Goal: Information Seeking & Learning: Learn about a topic

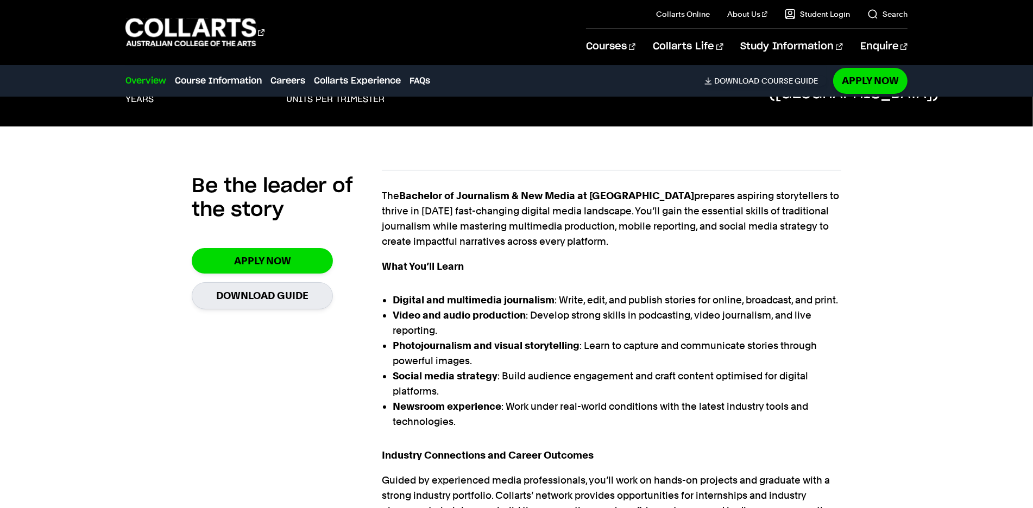
scroll to position [287, 0]
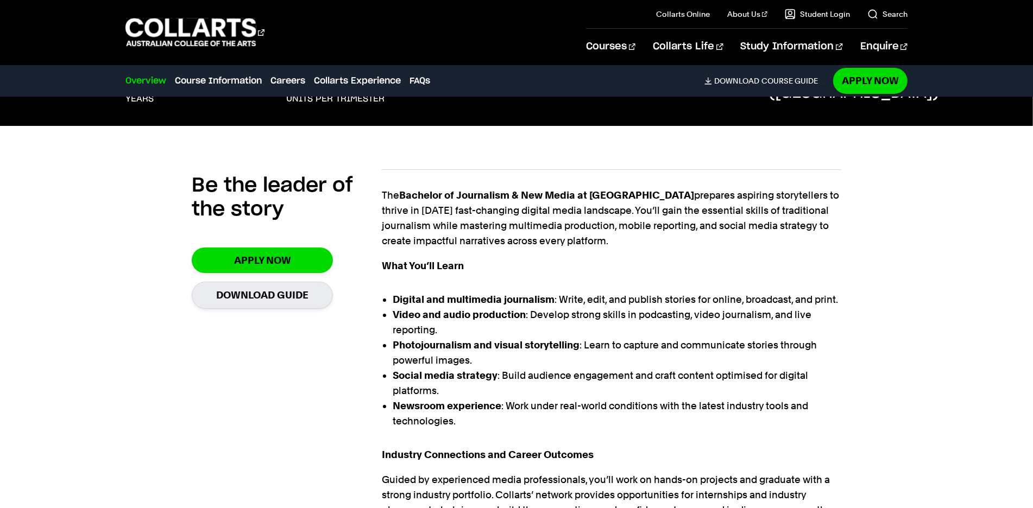
click at [509, 225] on p "The Bachelor of Journalism & New Media at Collarts prepares aspiring storytelle…" at bounding box center [611, 218] width 459 height 61
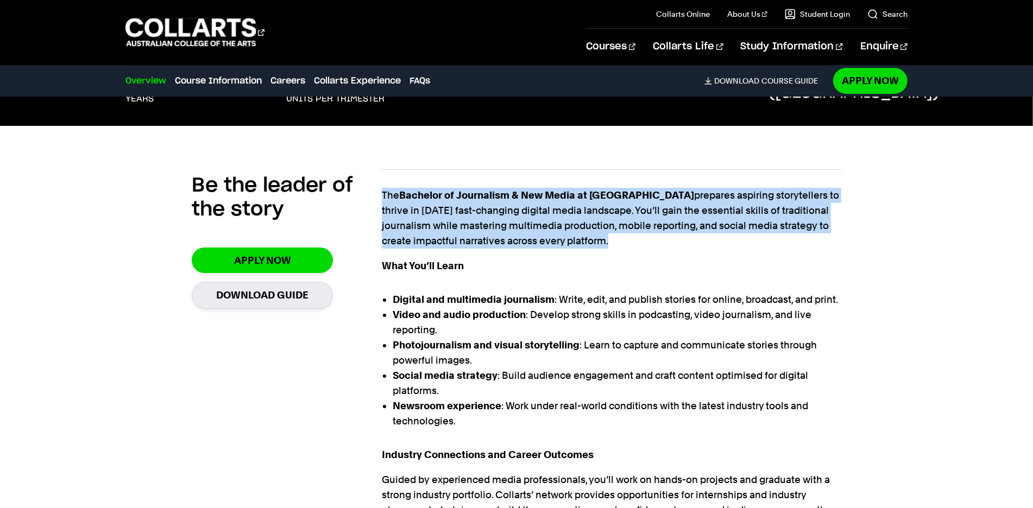
click at [536, 221] on p "The Bachelor of Journalism & New Media at Collarts prepares aspiring storytelle…" at bounding box center [611, 218] width 459 height 61
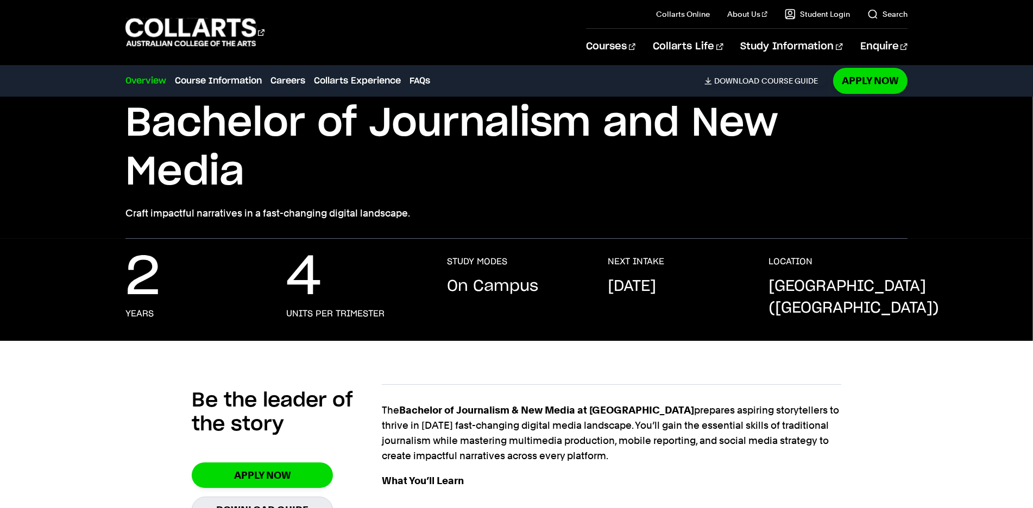
scroll to position [0, 0]
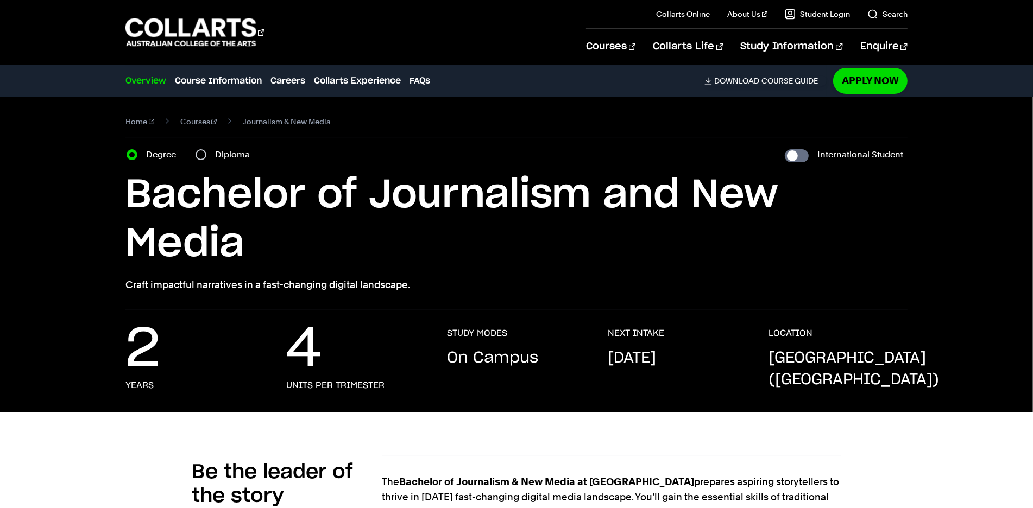
click at [214, 233] on h1 "Bachelor of Journalism and New Media" at bounding box center [516, 220] width 782 height 98
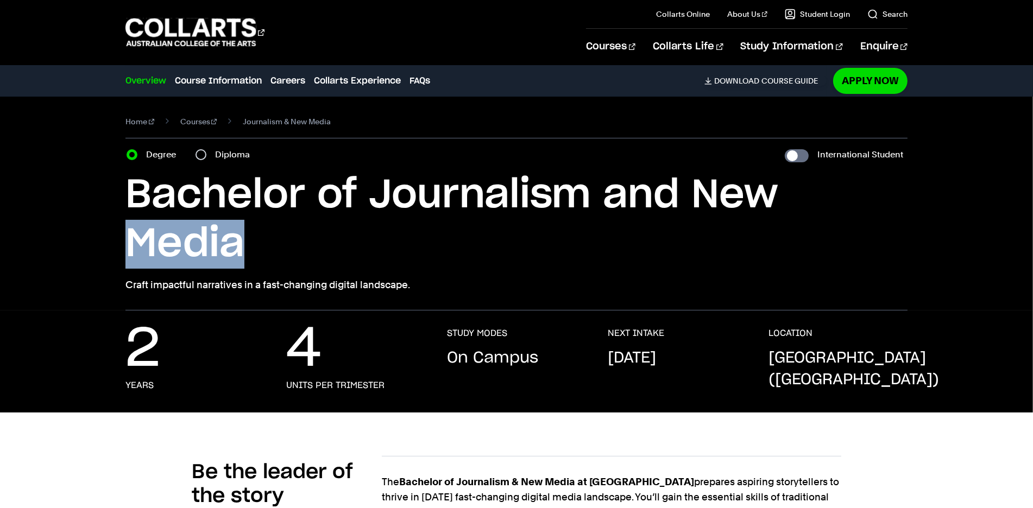
click at [214, 233] on h1 "Bachelor of Journalism and New Media" at bounding box center [516, 220] width 782 height 98
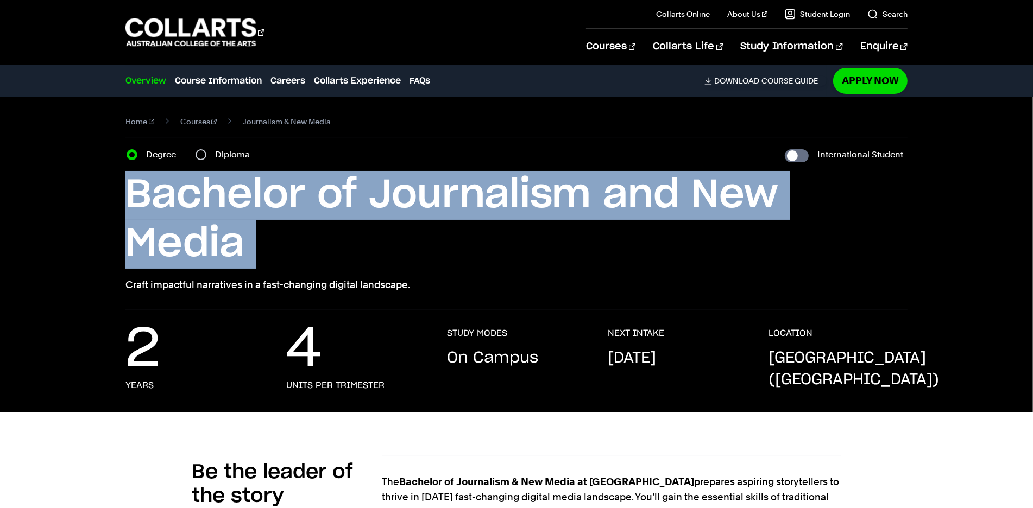
click at [214, 233] on h1 "Bachelor of Journalism and New Media" at bounding box center [516, 220] width 782 height 98
click at [255, 224] on h1 "Bachelor of Journalism and New Media" at bounding box center [516, 220] width 782 height 98
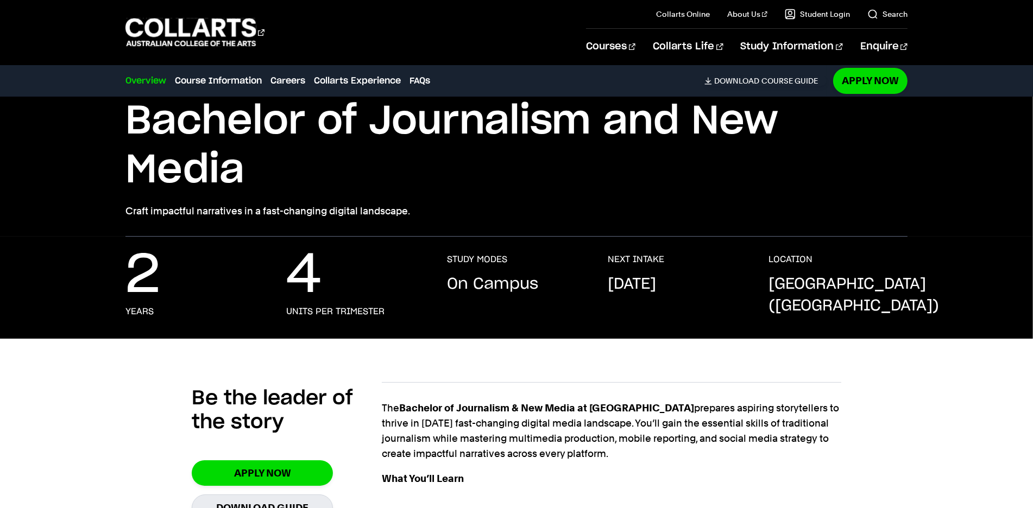
scroll to position [172, 0]
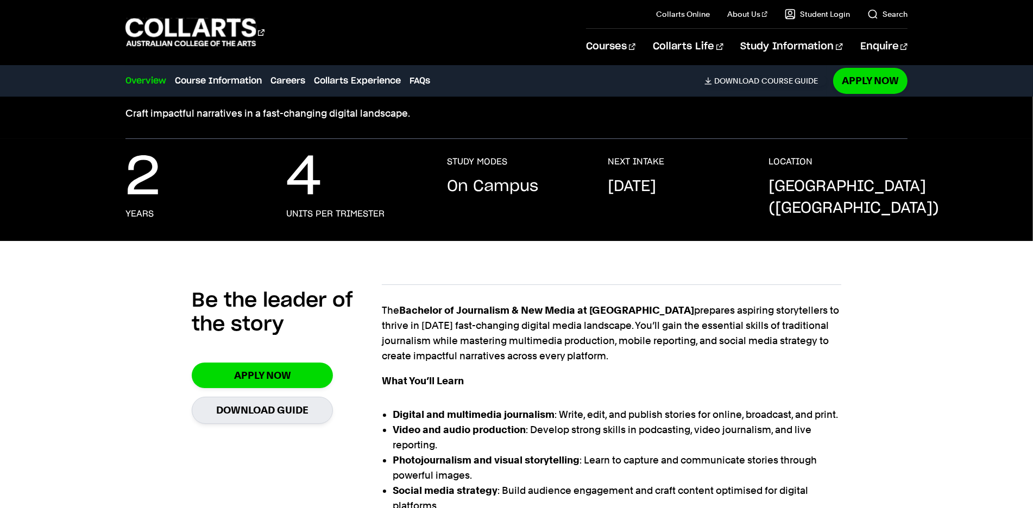
click at [527, 337] on p "The Bachelor of Journalism & New Media at Collarts prepares aspiring storytelle…" at bounding box center [611, 333] width 459 height 61
click at [558, 336] on p "The Bachelor of Journalism & New Media at Collarts prepares aspiring storytelle…" at bounding box center [611, 333] width 459 height 61
